Goal: Browse casually

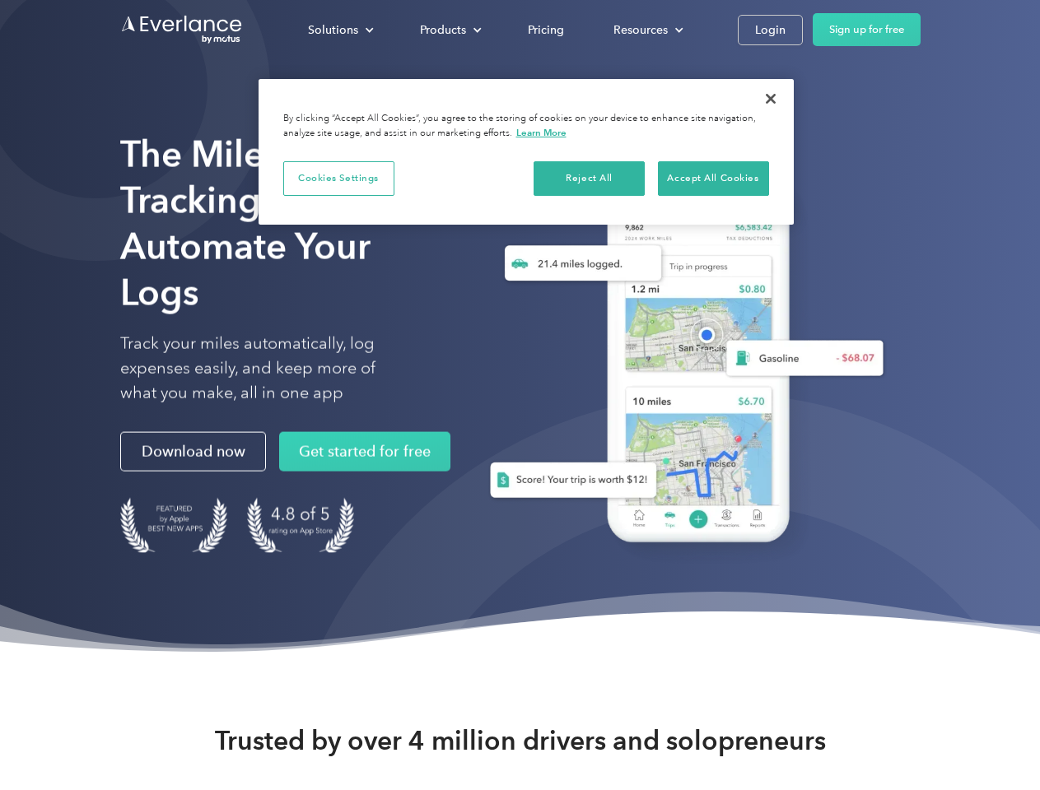
click at [340, 30] on div "Solutions" at bounding box center [333, 30] width 50 height 21
click at [449, 30] on div "Products" at bounding box center [443, 30] width 46 height 21
click at [646, 30] on div "Resources" at bounding box center [640, 30] width 54 height 21
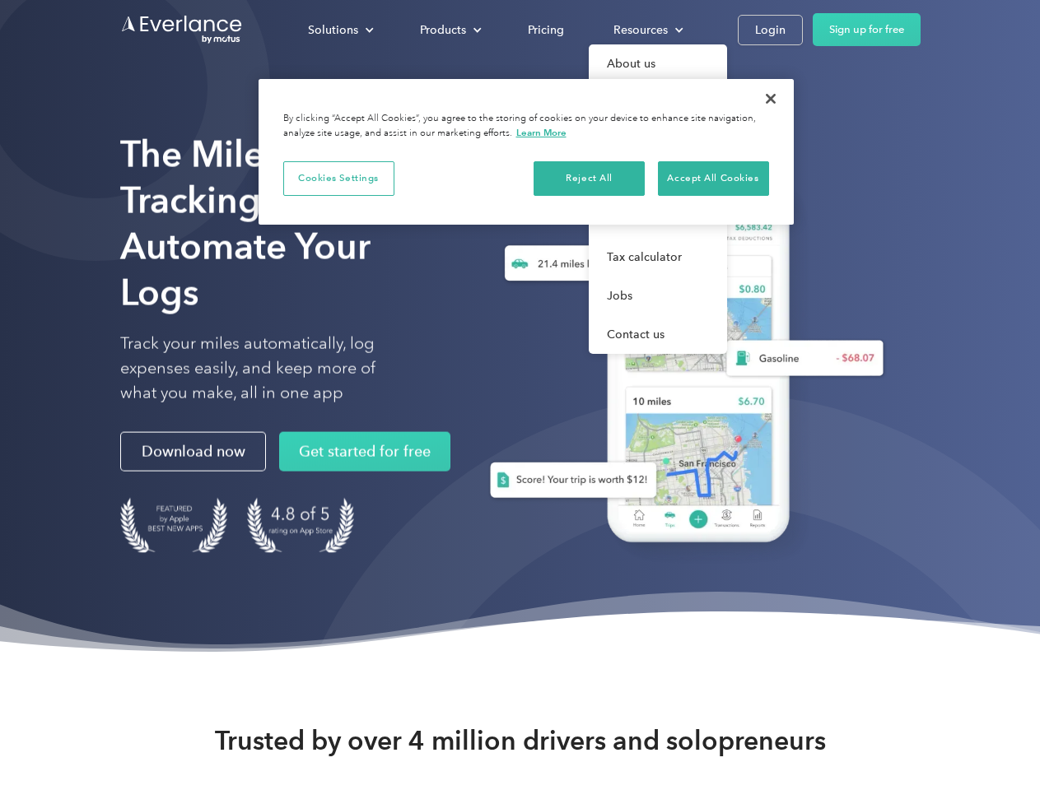
click at [338, 178] on button "Cookies Settings" at bounding box center [338, 178] width 111 height 35
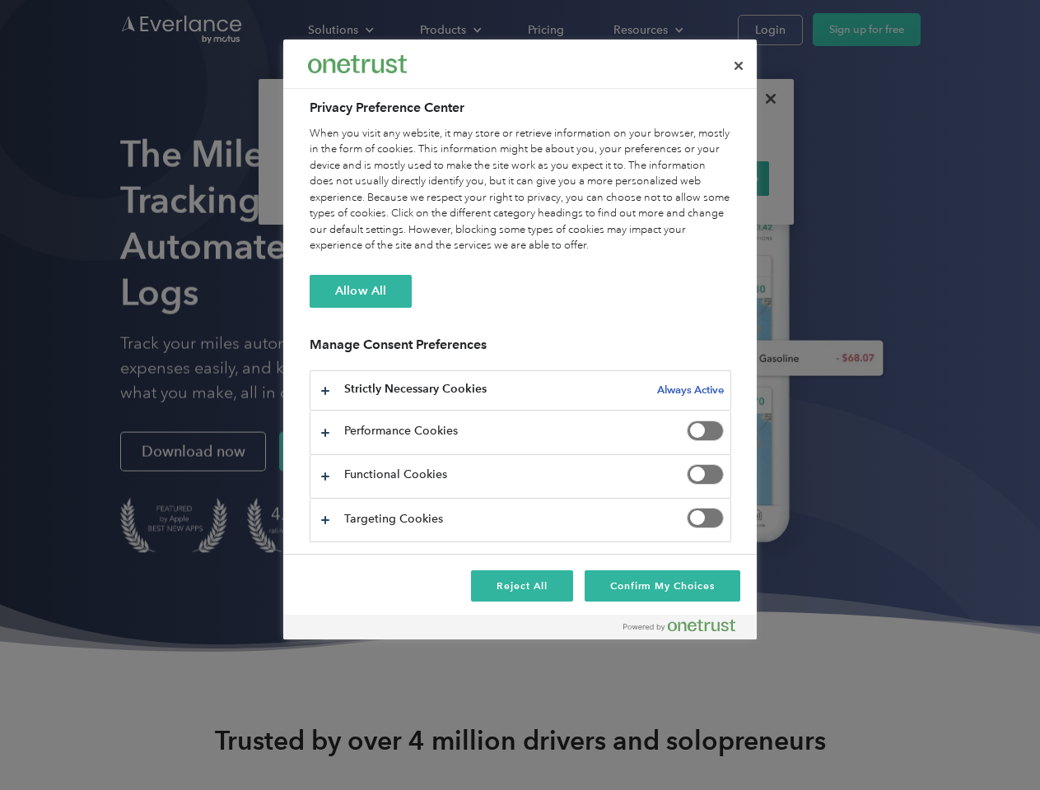
click at [590, 178] on div "When you visit any website, it may store or retrieve information on your browse…" at bounding box center [521, 190] width 422 height 128
click at [713, 178] on div "When you visit any website, it may store or retrieve information on your browse…" at bounding box center [521, 190] width 422 height 128
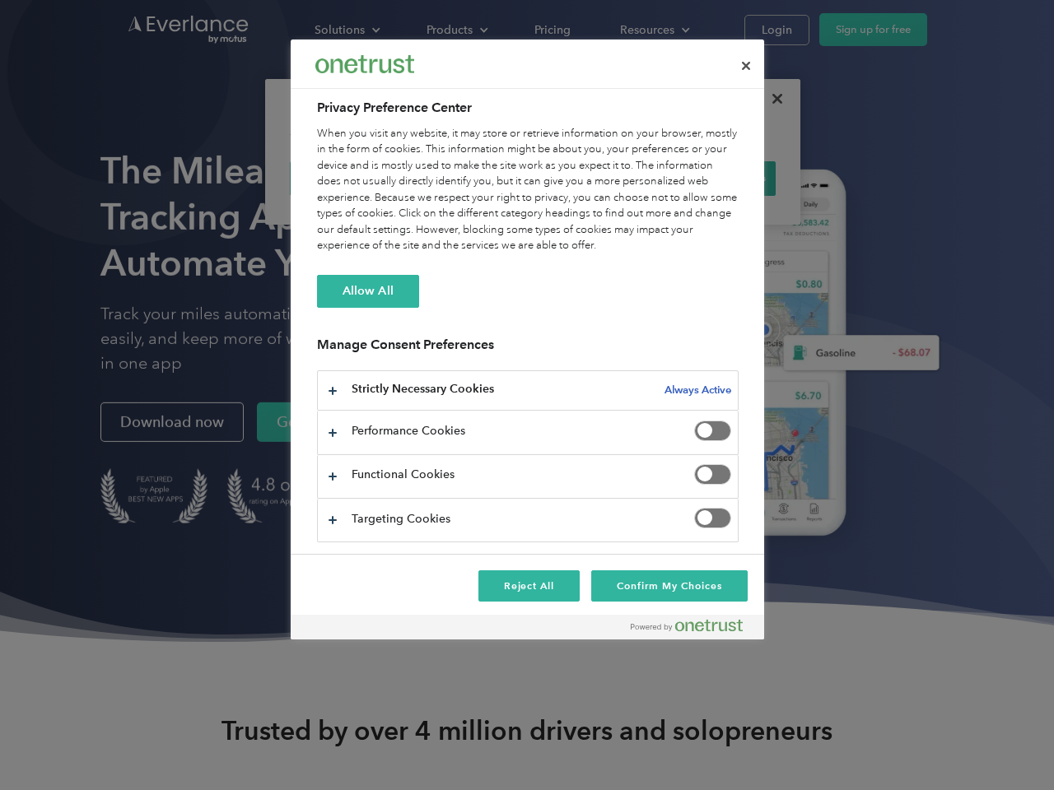
click at [771, 99] on div at bounding box center [527, 395] width 1054 height 790
